Goal: Information Seeking & Learning: Compare options

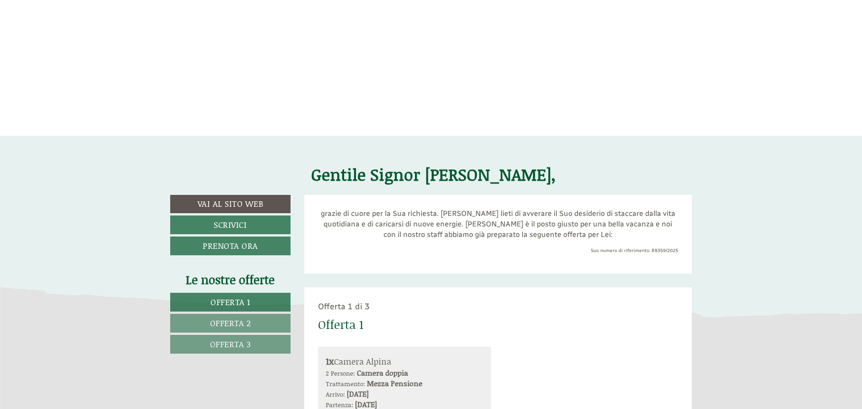
scroll to position [271, 0]
click at [242, 302] on span "Offerta 1" at bounding box center [231, 301] width 40 height 12
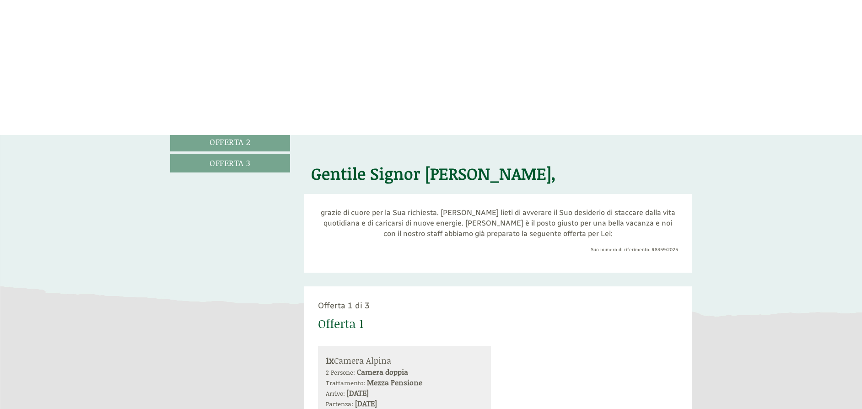
scroll to position [557, 0]
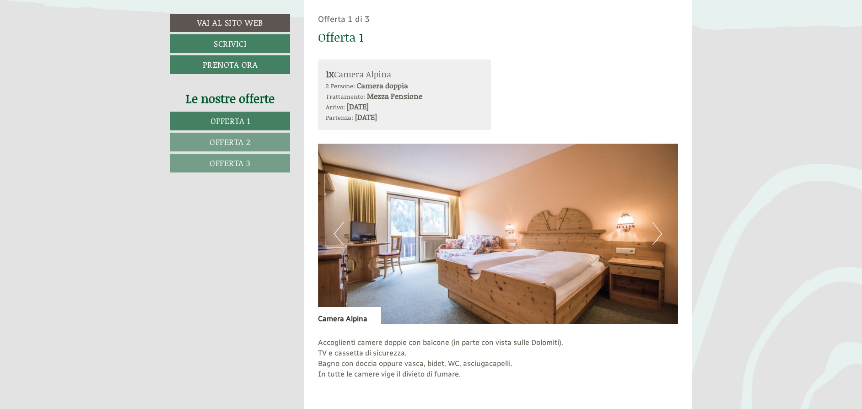
click at [655, 236] on button "Next" at bounding box center [658, 233] width 10 height 23
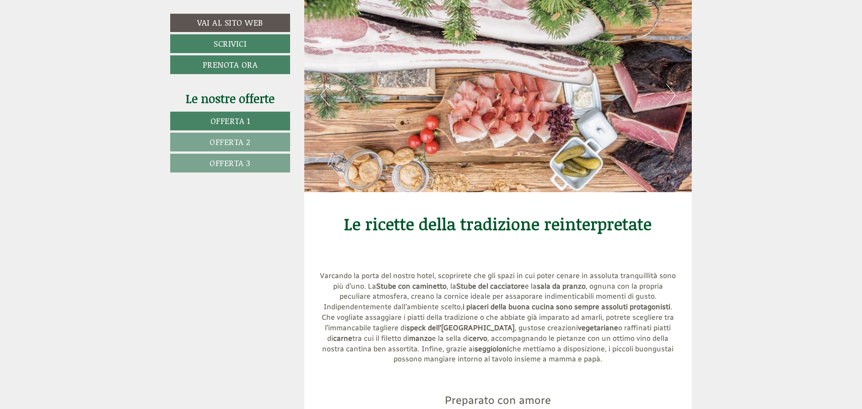
scroll to position [2556, 0]
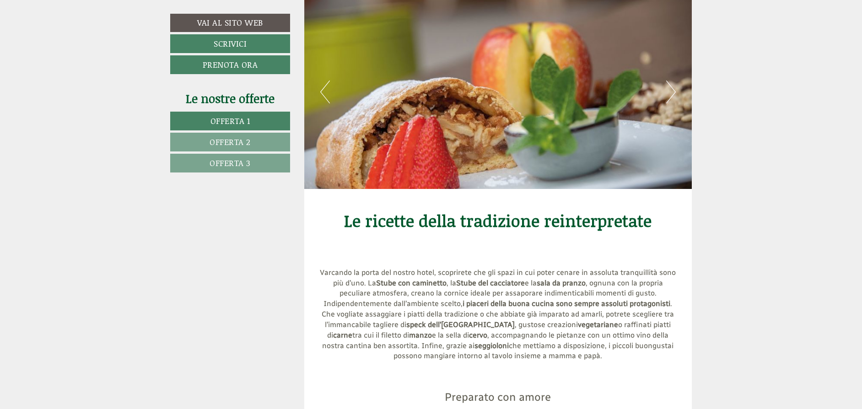
click at [671, 81] on button "Next" at bounding box center [672, 92] width 10 height 23
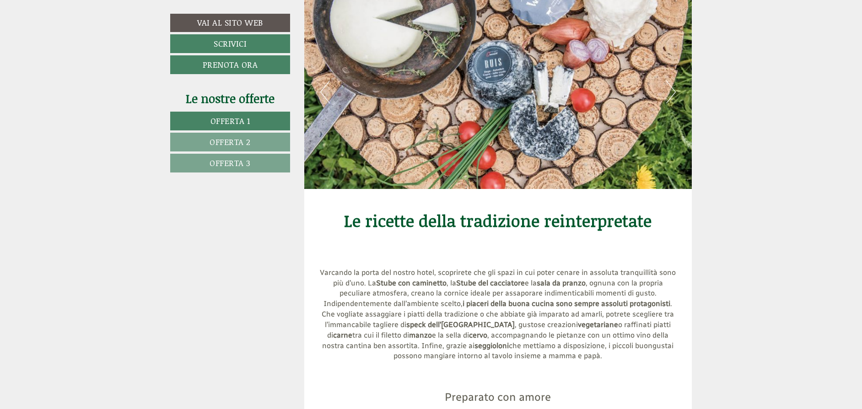
click at [671, 81] on button "Next" at bounding box center [672, 92] width 10 height 23
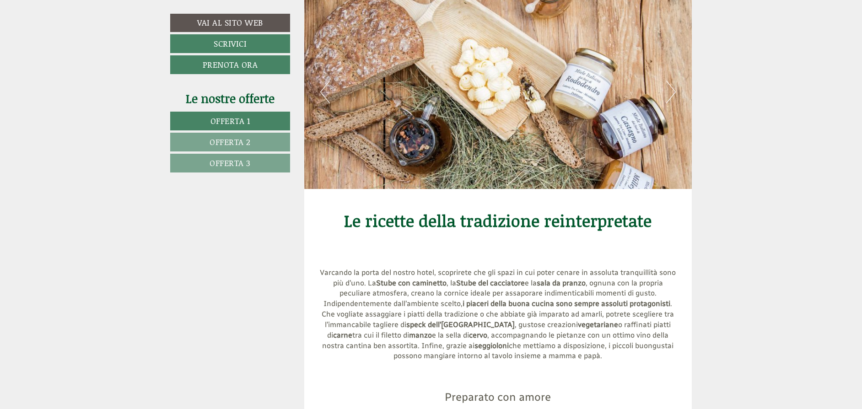
click at [671, 81] on button "Next" at bounding box center [672, 92] width 10 height 23
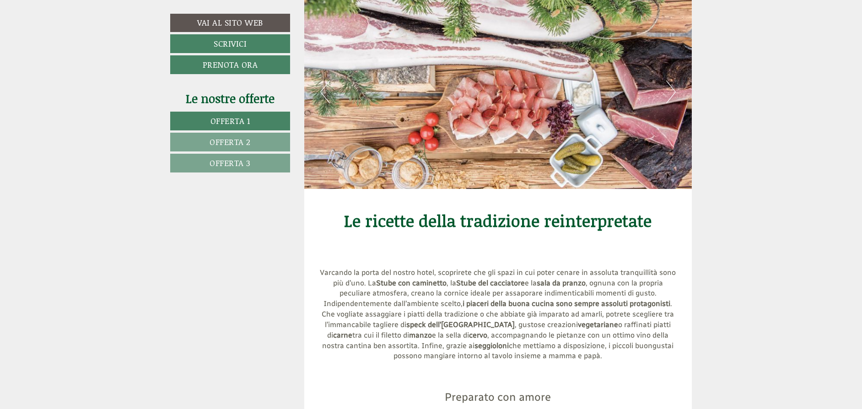
click at [671, 81] on button "Next" at bounding box center [672, 92] width 10 height 23
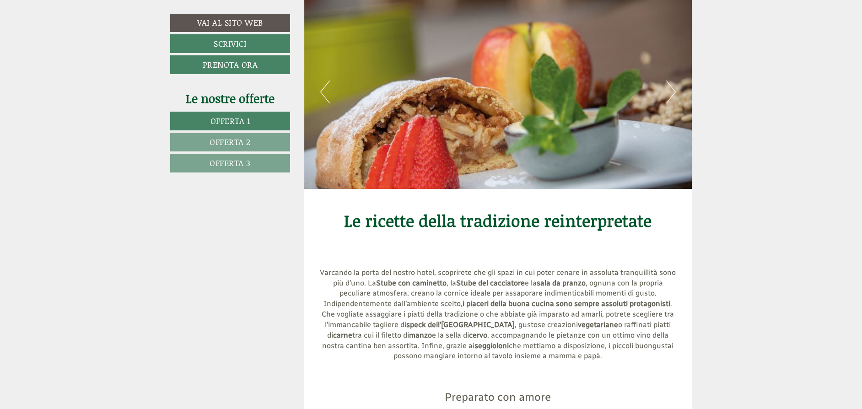
click at [671, 81] on button "Next" at bounding box center [672, 92] width 10 height 23
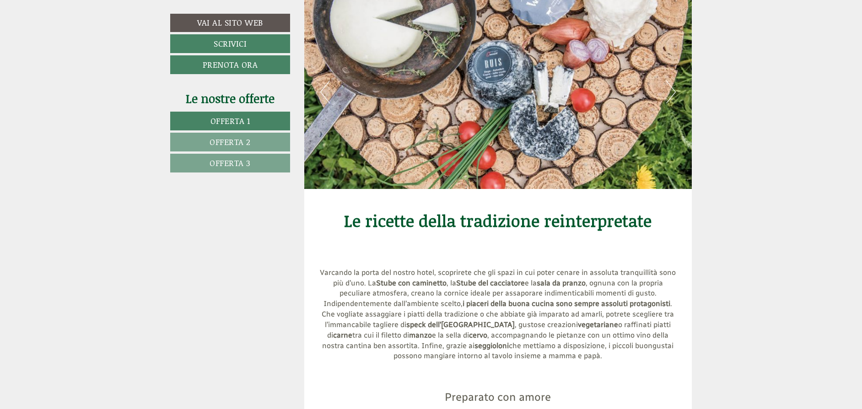
click at [671, 81] on button "Next" at bounding box center [672, 92] width 10 height 23
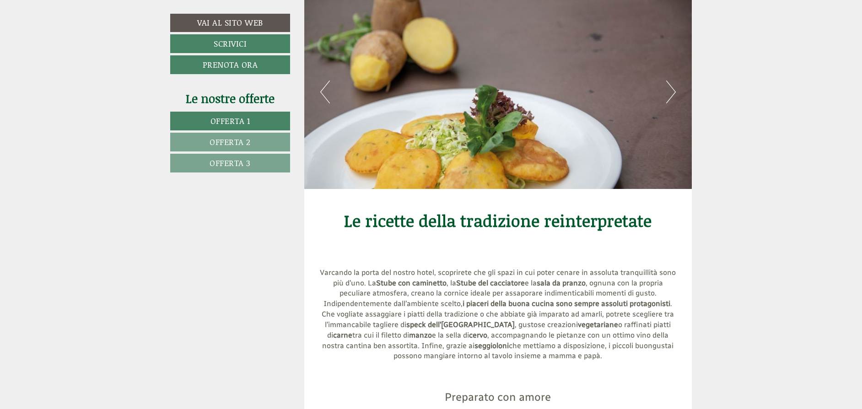
click at [671, 81] on button "Next" at bounding box center [672, 92] width 10 height 23
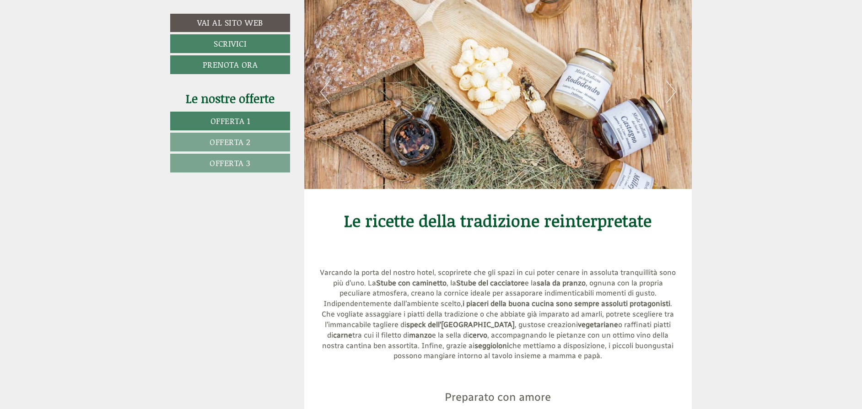
click at [671, 81] on button "Next" at bounding box center [672, 92] width 10 height 23
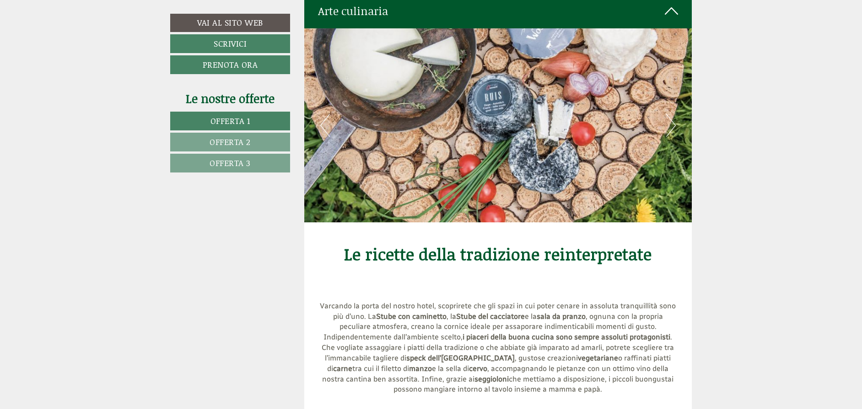
scroll to position [2524, 0]
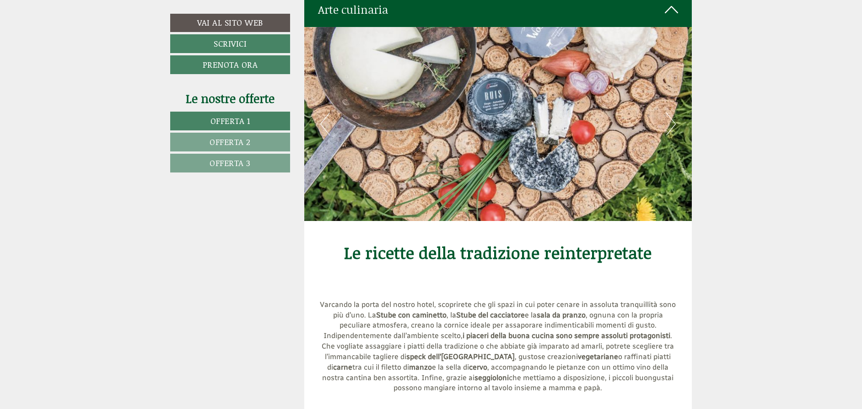
click at [232, 142] on span "Offerta 2" at bounding box center [230, 142] width 41 height 12
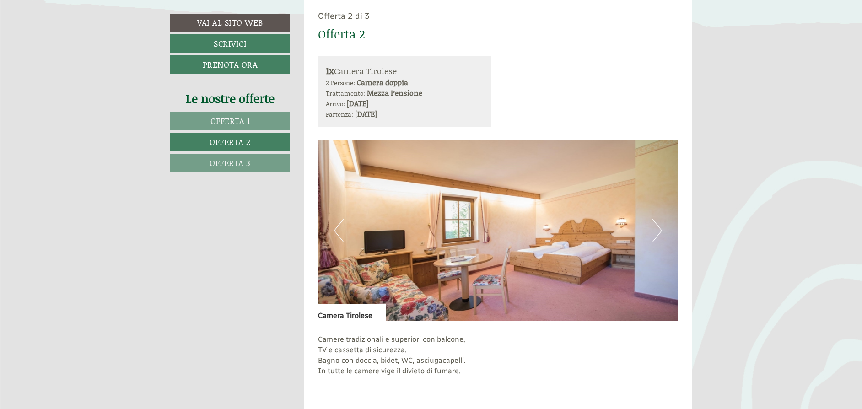
scroll to position [561, 0]
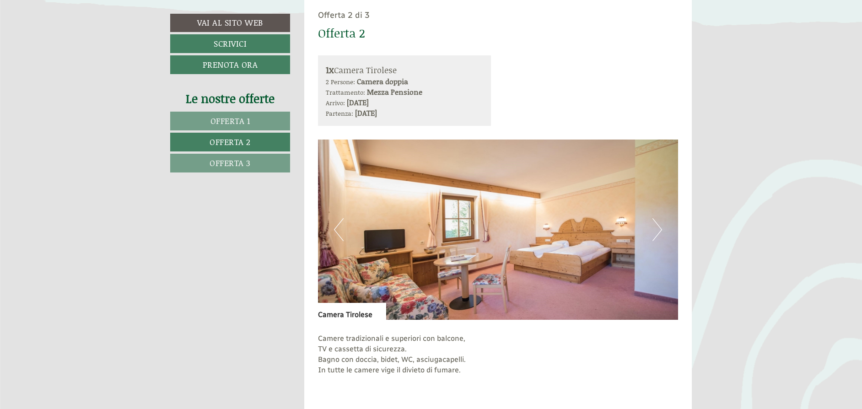
click at [231, 142] on span "Offerta 2" at bounding box center [230, 142] width 41 height 12
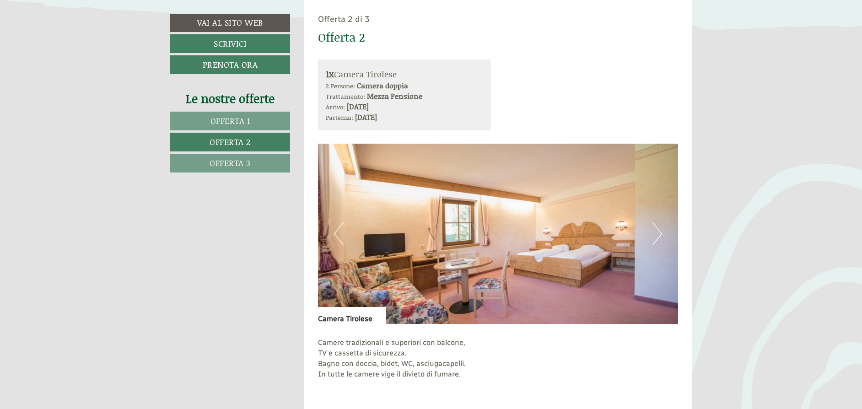
click at [231, 142] on span "Offerta 2" at bounding box center [230, 142] width 41 height 12
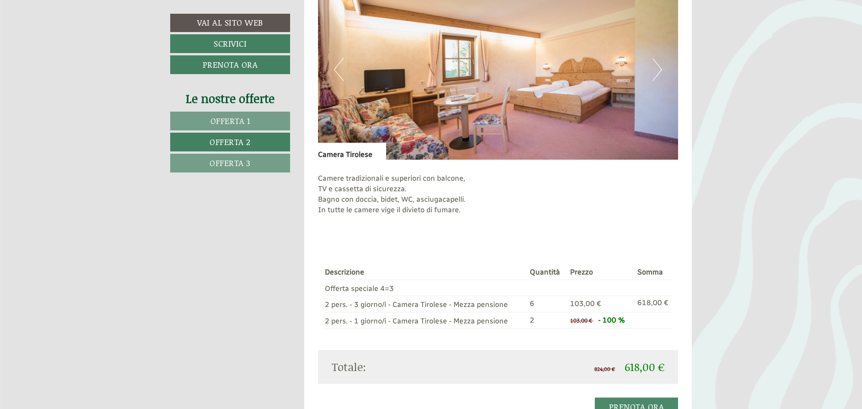
scroll to position [721, 0]
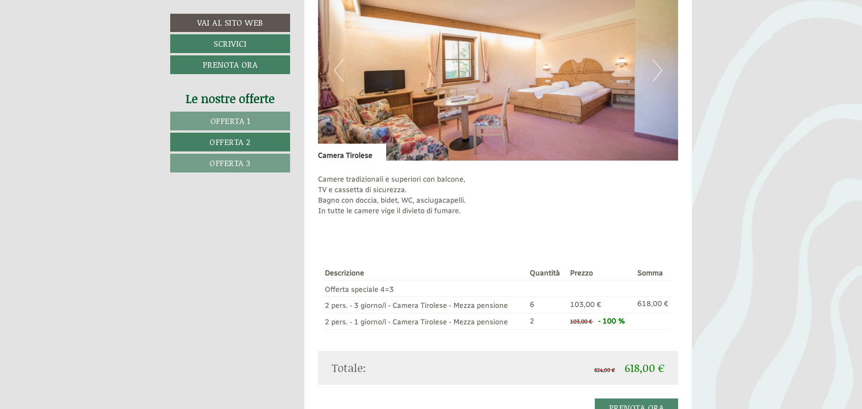
click at [656, 69] on button "Next" at bounding box center [658, 70] width 10 height 23
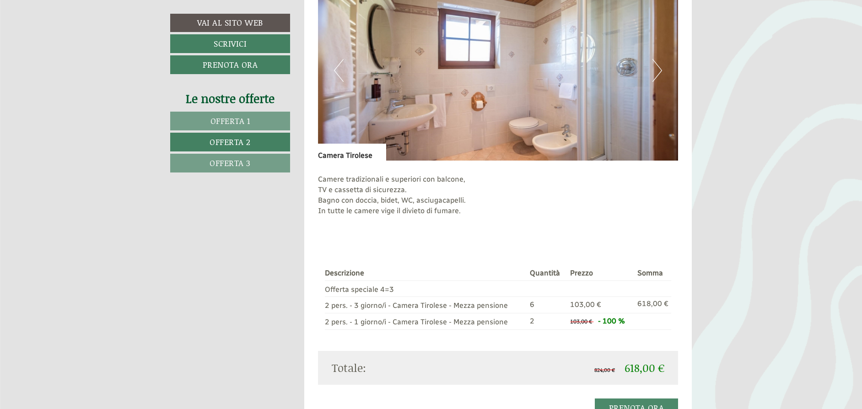
click at [656, 69] on button "Next" at bounding box center [658, 70] width 10 height 23
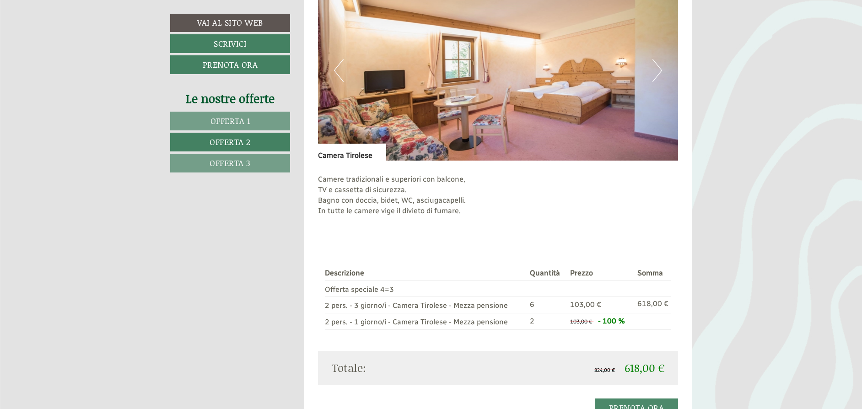
click at [656, 69] on button "Next" at bounding box center [658, 70] width 10 height 23
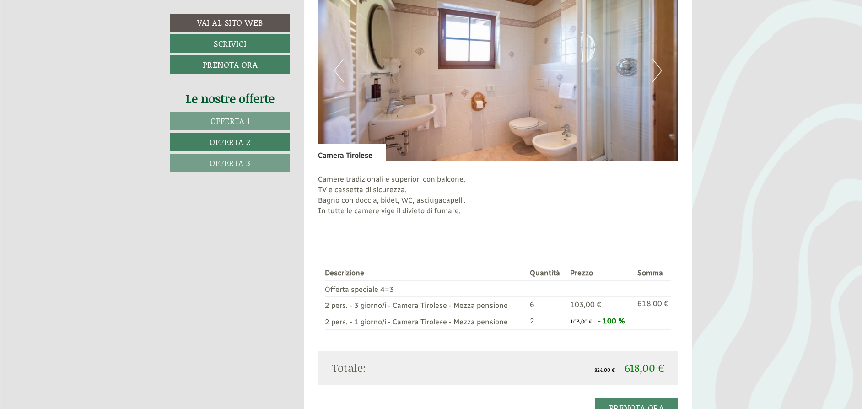
click at [656, 69] on button "Next" at bounding box center [658, 70] width 10 height 23
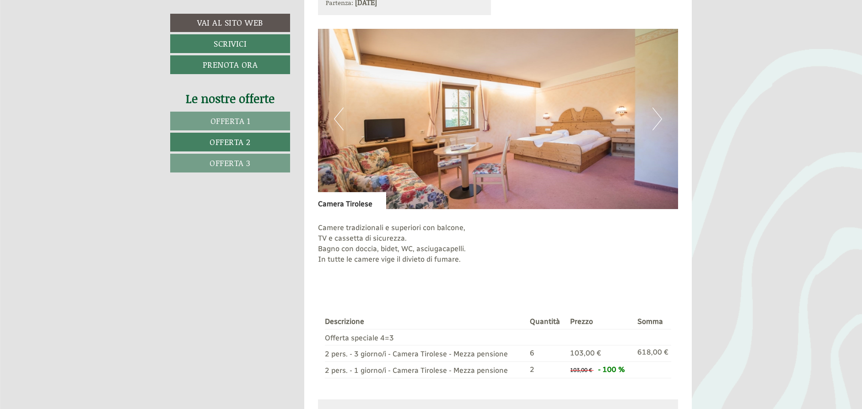
scroll to position [671, 0]
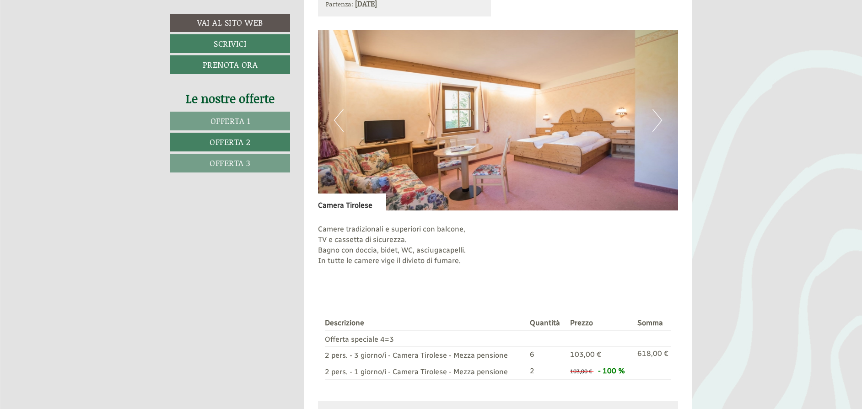
click at [262, 120] on link "Offerta 1" at bounding box center [230, 121] width 120 height 19
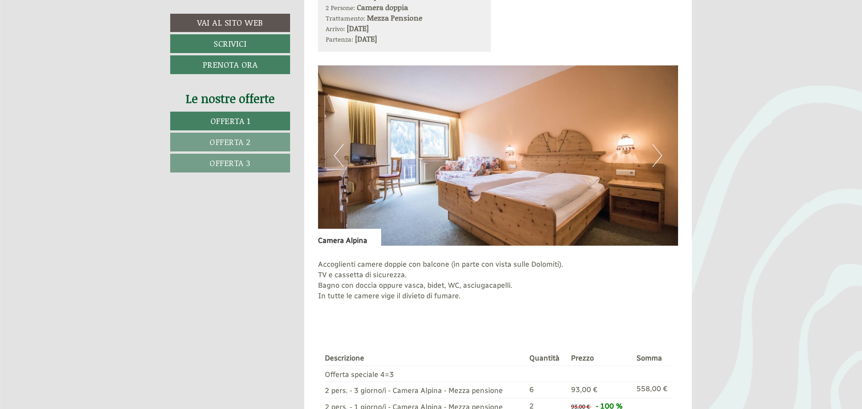
scroll to position [637, 0]
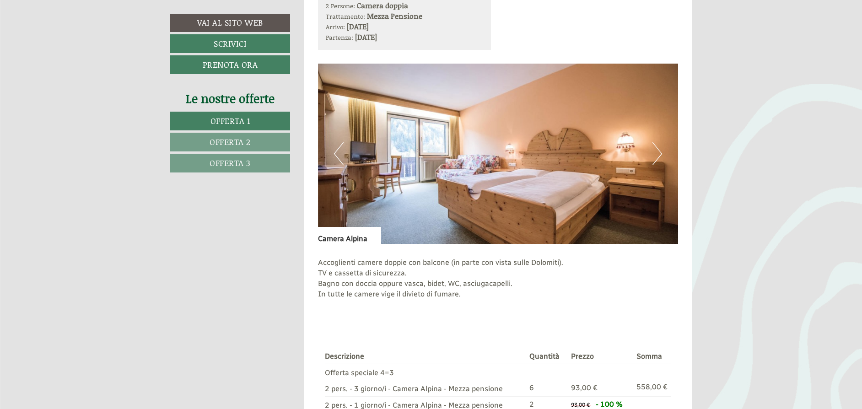
click at [657, 152] on button "Next" at bounding box center [658, 153] width 10 height 23
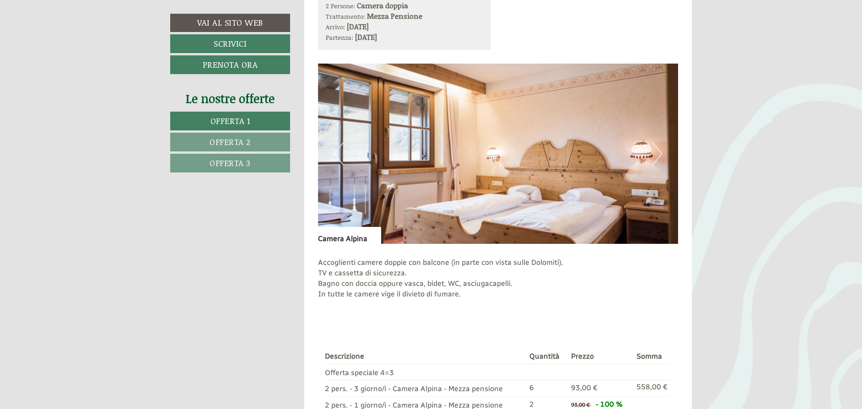
click at [657, 152] on button "Next" at bounding box center [658, 153] width 10 height 23
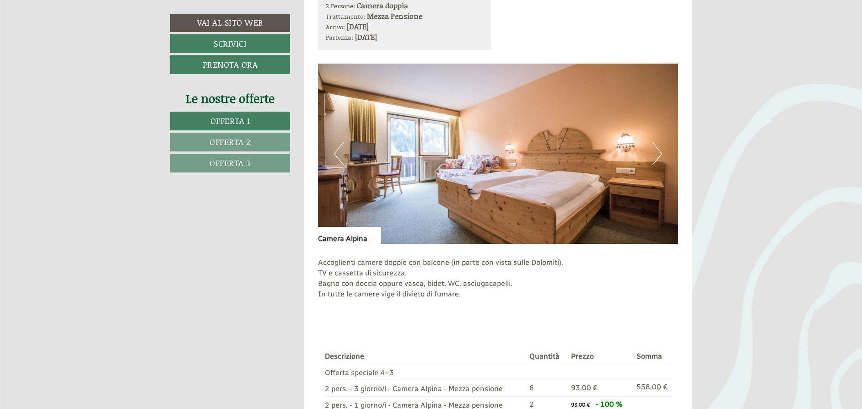
click at [657, 152] on button "Next" at bounding box center [658, 153] width 10 height 23
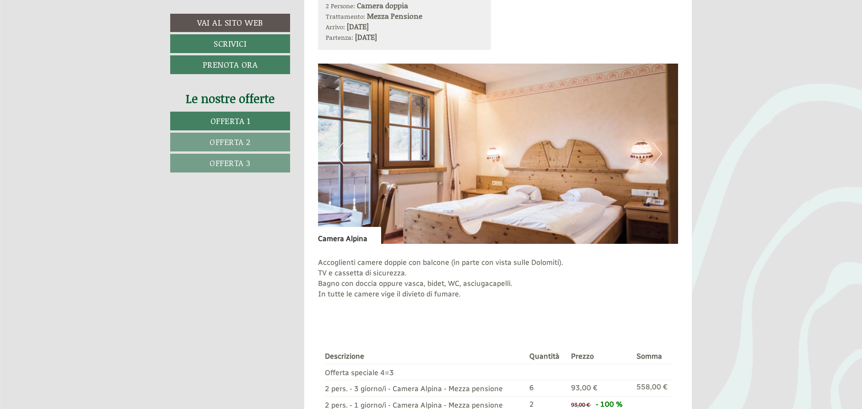
click at [252, 140] on link "Offerta 2" at bounding box center [230, 142] width 120 height 19
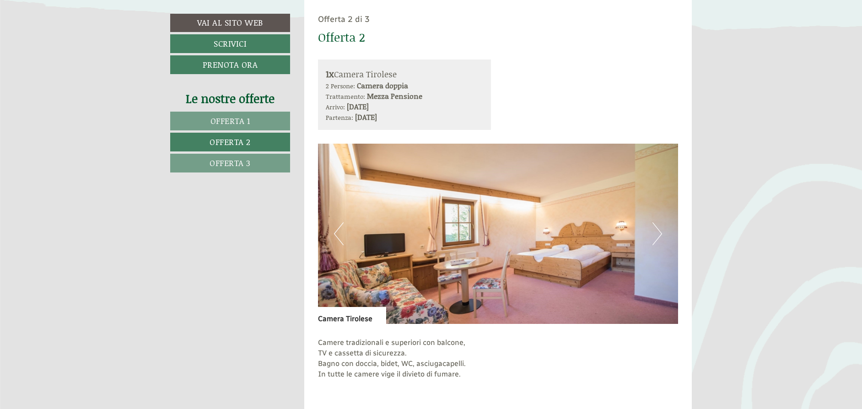
click at [250, 159] on span "Offerta 3" at bounding box center [230, 163] width 41 height 12
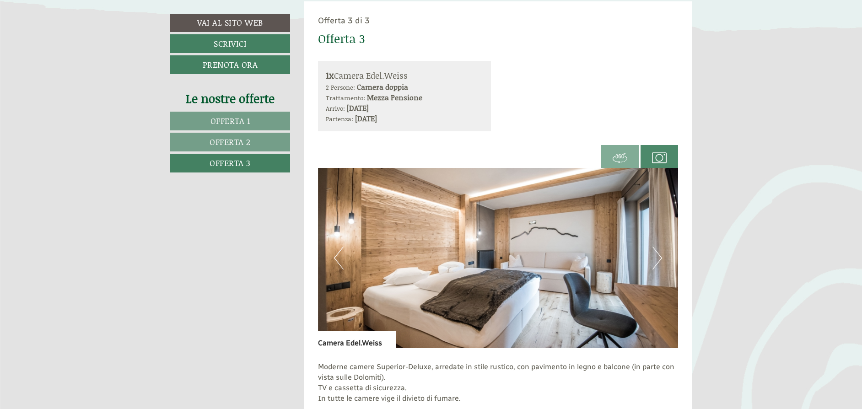
scroll to position [558, 0]
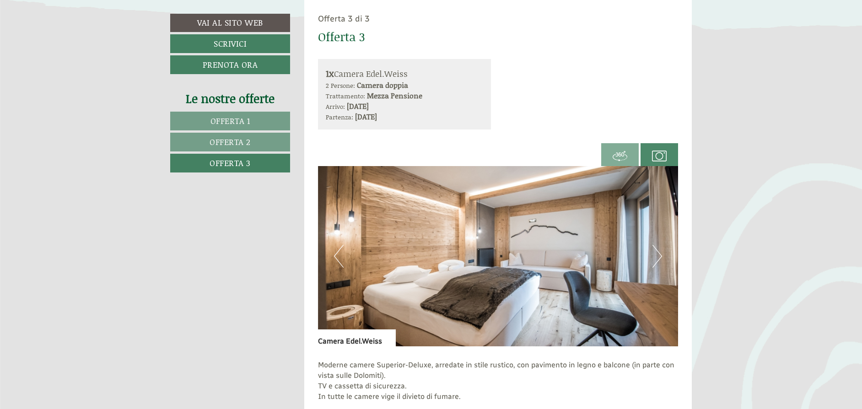
click at [656, 253] on button "Next" at bounding box center [658, 256] width 10 height 23
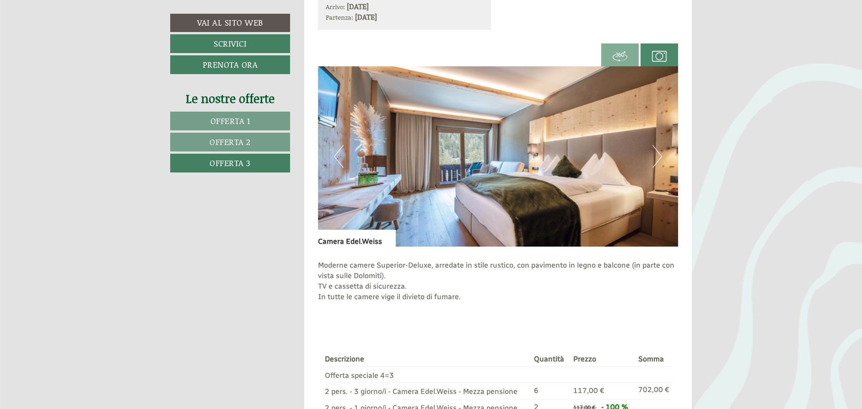
scroll to position [656, 0]
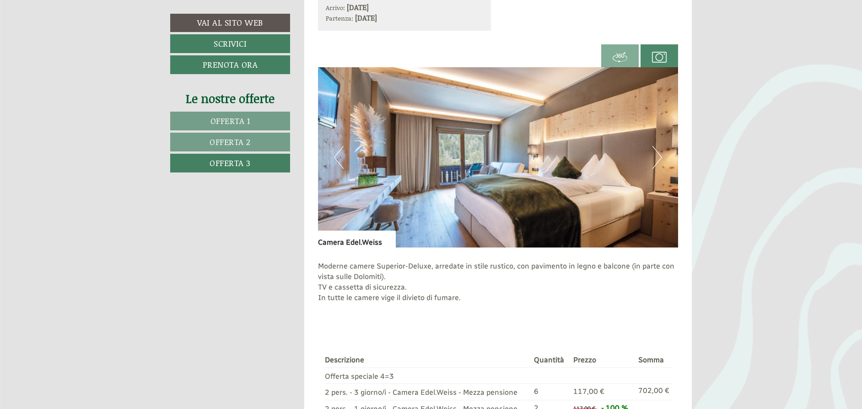
click at [657, 152] on button "Next" at bounding box center [658, 157] width 10 height 23
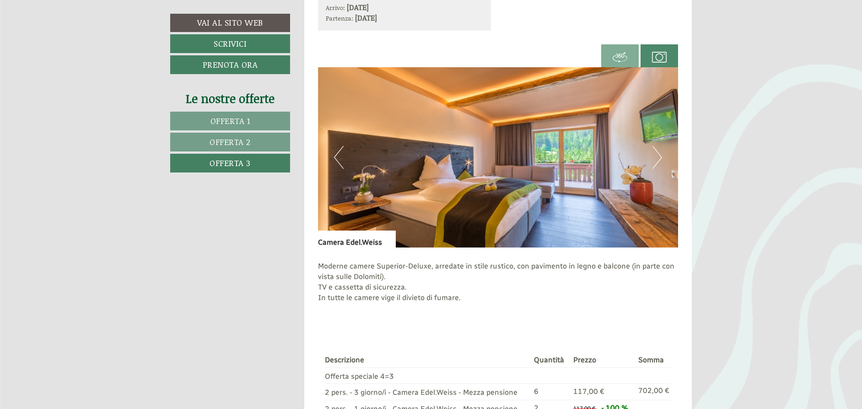
click at [657, 152] on button "Next" at bounding box center [658, 157] width 10 height 23
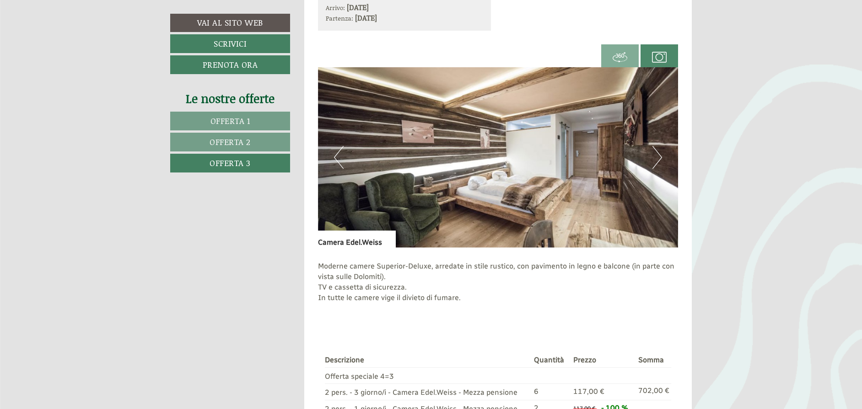
click at [657, 152] on button "Next" at bounding box center [658, 157] width 10 height 23
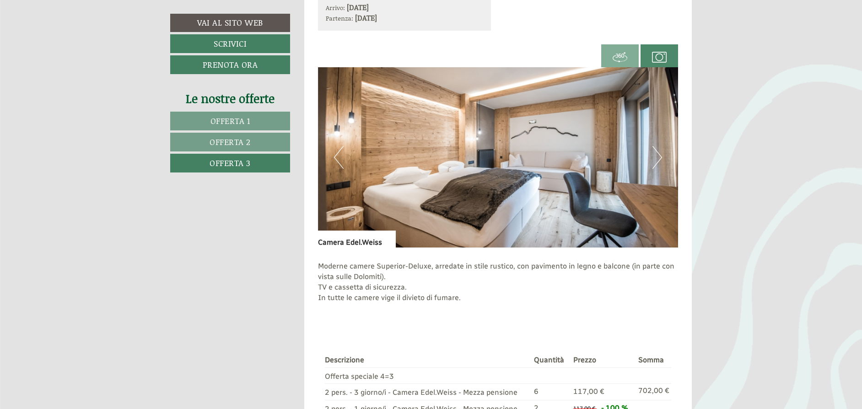
click at [657, 152] on button "Next" at bounding box center [658, 157] width 10 height 23
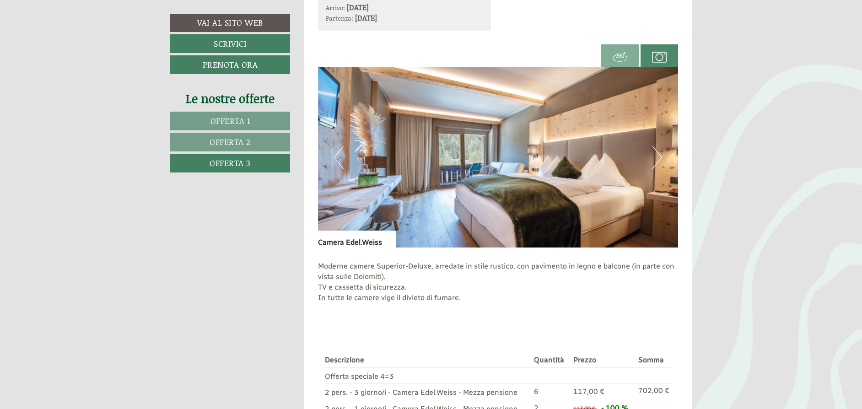
click at [657, 152] on button "Next" at bounding box center [658, 157] width 10 height 23
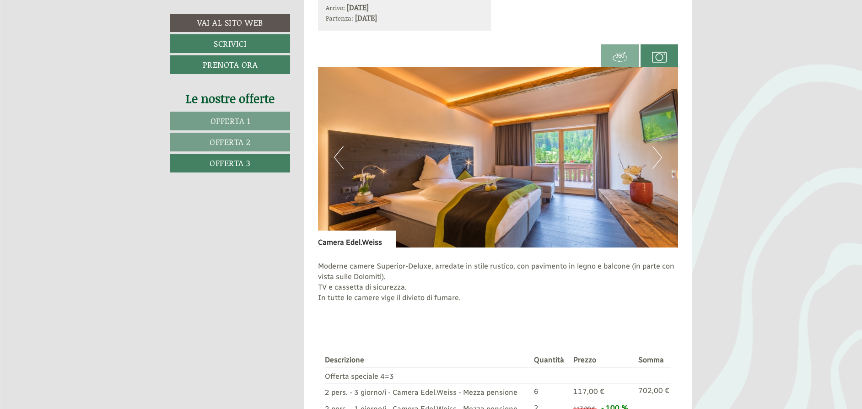
click at [657, 152] on button "Next" at bounding box center [658, 157] width 10 height 23
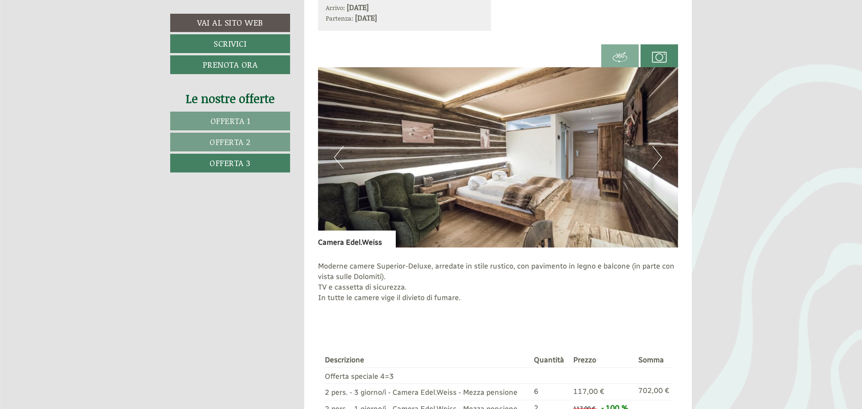
click at [657, 155] on button "Next" at bounding box center [658, 157] width 10 height 23
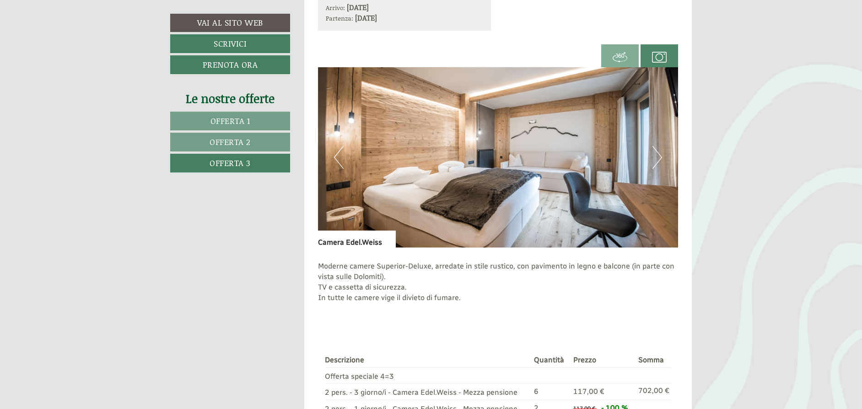
click at [657, 155] on button "Next" at bounding box center [658, 157] width 10 height 23
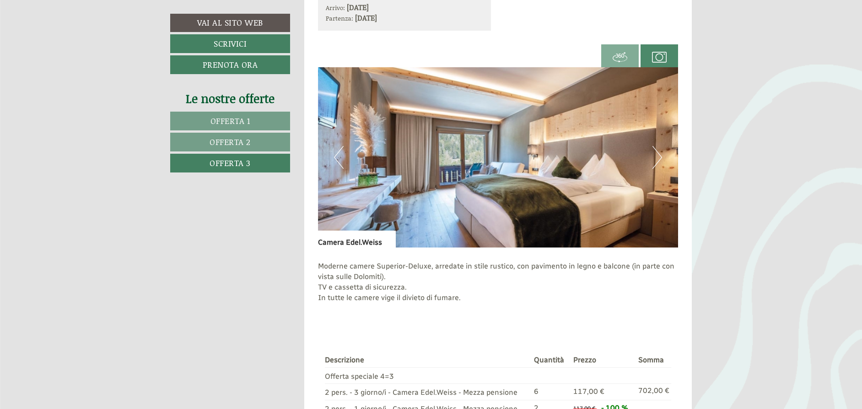
click at [657, 155] on button "Next" at bounding box center [658, 157] width 10 height 23
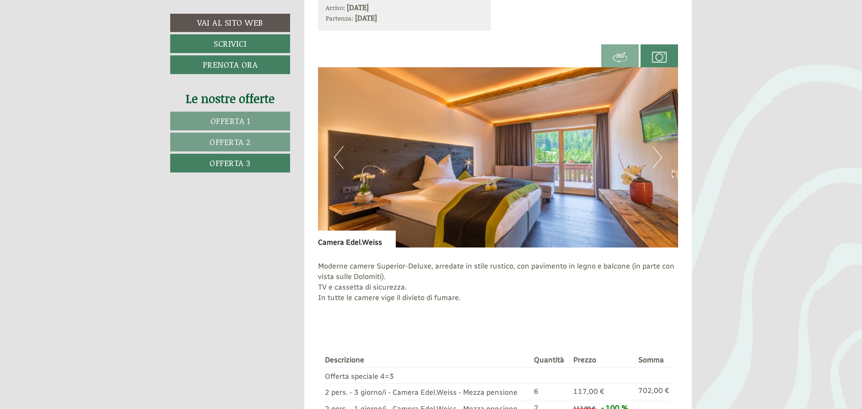
click at [657, 155] on button "Next" at bounding box center [658, 157] width 10 height 23
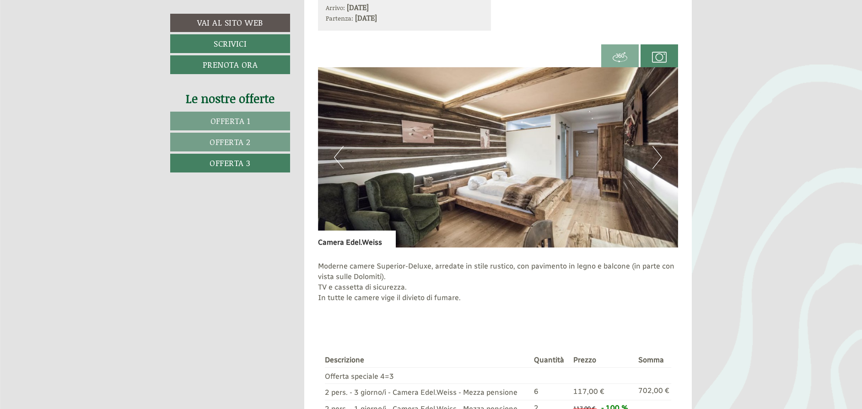
click at [657, 155] on button "Next" at bounding box center [658, 157] width 10 height 23
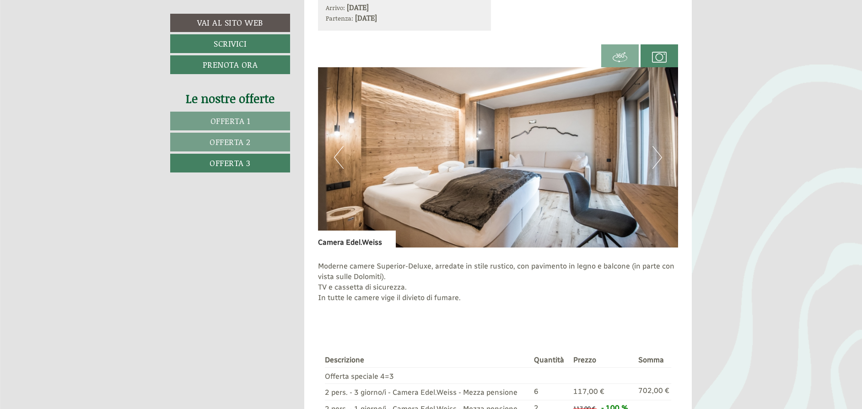
click at [657, 155] on button "Next" at bounding box center [658, 157] width 10 height 23
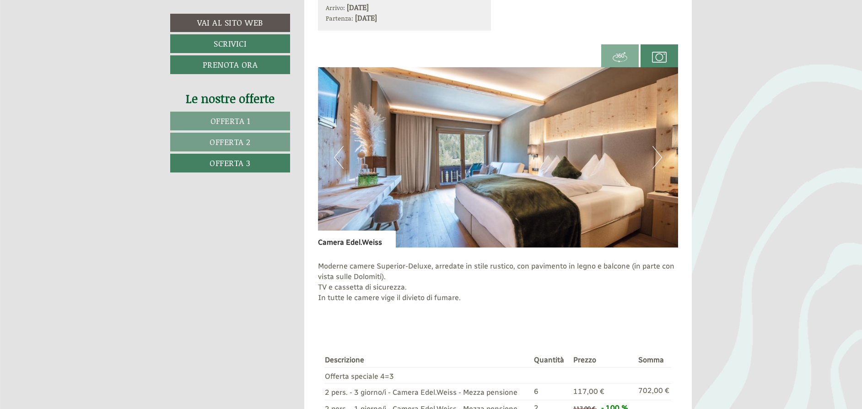
click at [657, 155] on button "Next" at bounding box center [658, 157] width 10 height 23
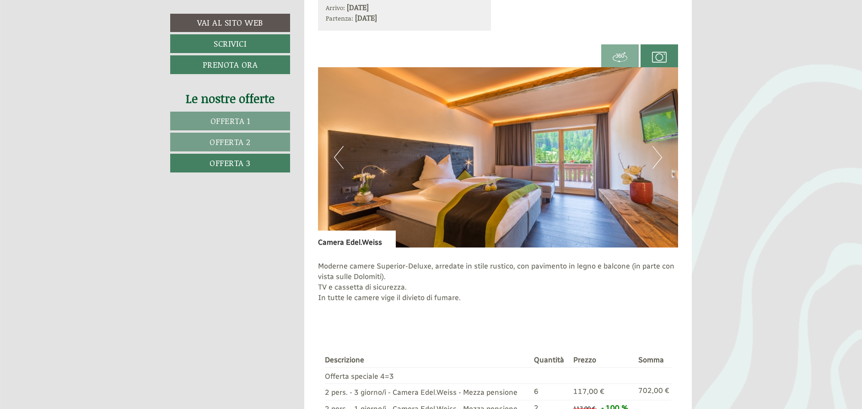
click at [657, 155] on button "Next" at bounding box center [658, 157] width 10 height 23
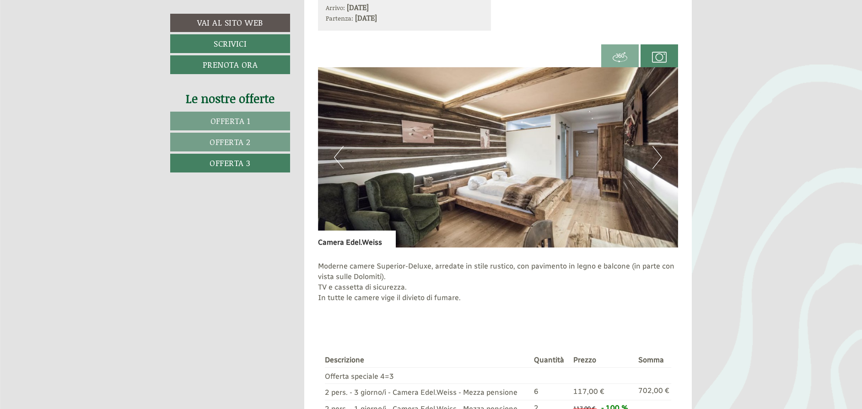
click at [659, 159] on button "Next" at bounding box center [658, 157] width 10 height 23
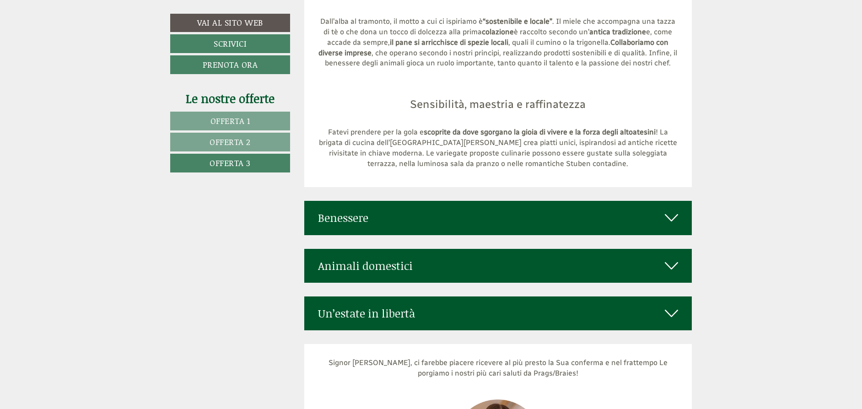
scroll to position [2977, 0]
